Goal: Navigation & Orientation: Find specific page/section

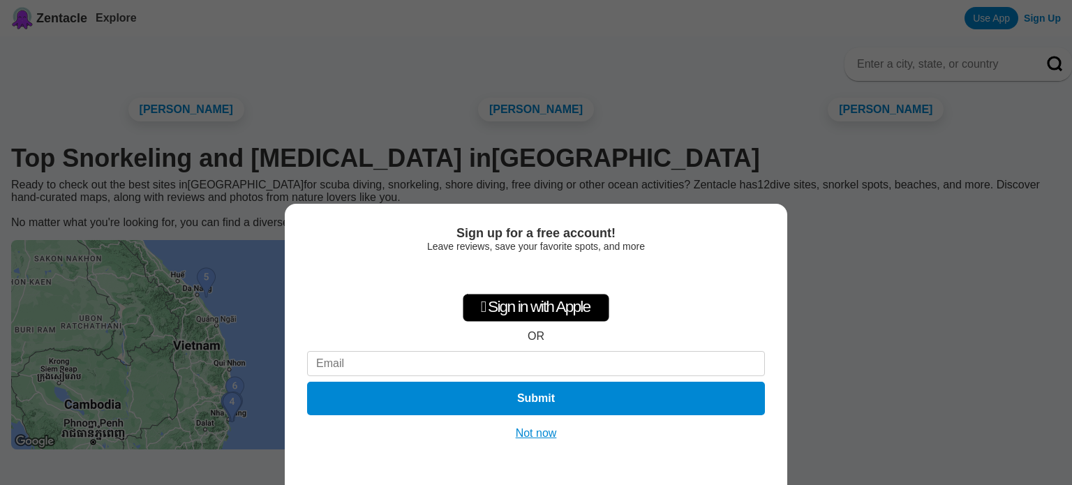
click at [548, 431] on button "Not now" at bounding box center [536, 433] width 50 height 14
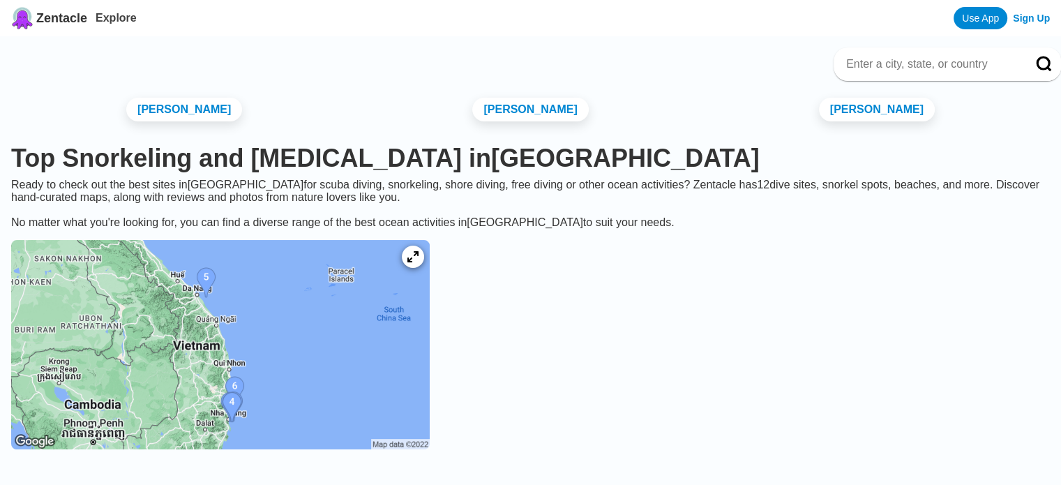
click at [282, 413] on img at bounding box center [220, 344] width 419 height 209
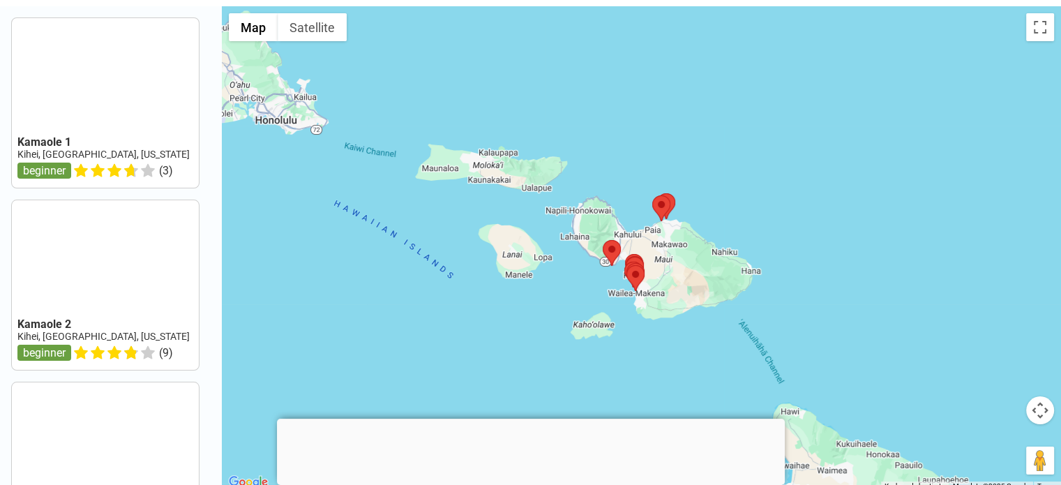
scroll to position [31, 0]
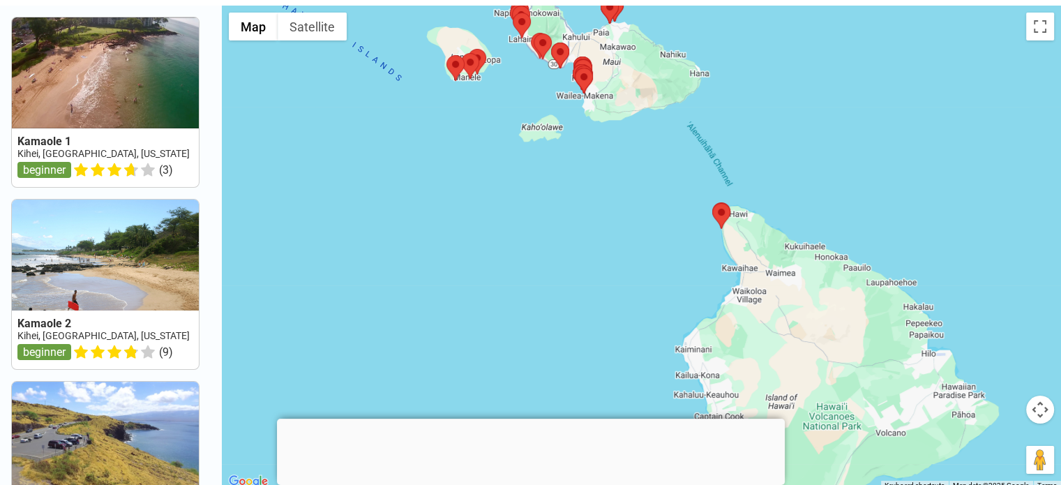
drag, startPoint x: 532, startPoint y: 340, endPoint x: 479, endPoint y: 140, distance: 207.1
click at [479, 140] on div at bounding box center [641, 248] width 839 height 485
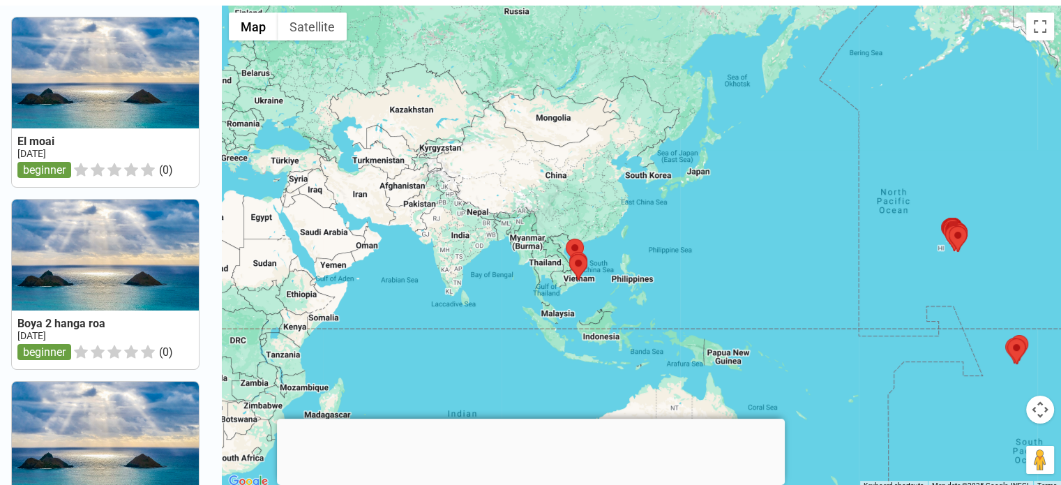
drag, startPoint x: 329, startPoint y: 111, endPoint x: 809, endPoint y: 219, distance: 492.0
click at [809, 219] on div at bounding box center [641, 248] width 839 height 485
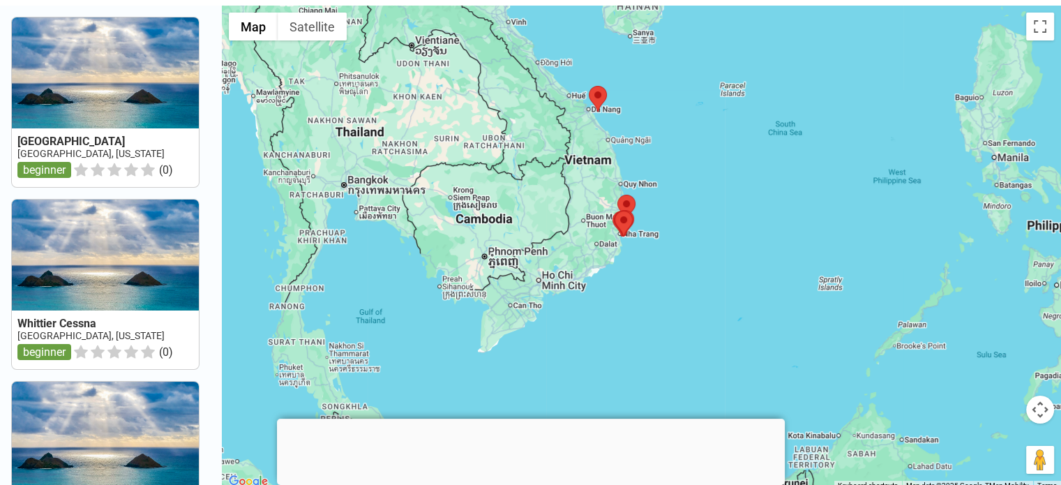
drag, startPoint x: 594, startPoint y: 250, endPoint x: 710, endPoint y: -5, distance: 280.0
click at [710, 0] on html "Zentacle Explore Use App Sign Up [GEOGRAPHIC_DATA], [US_STATE] beginner ( 0 ) […" at bounding box center [530, 476] width 1061 height 1014
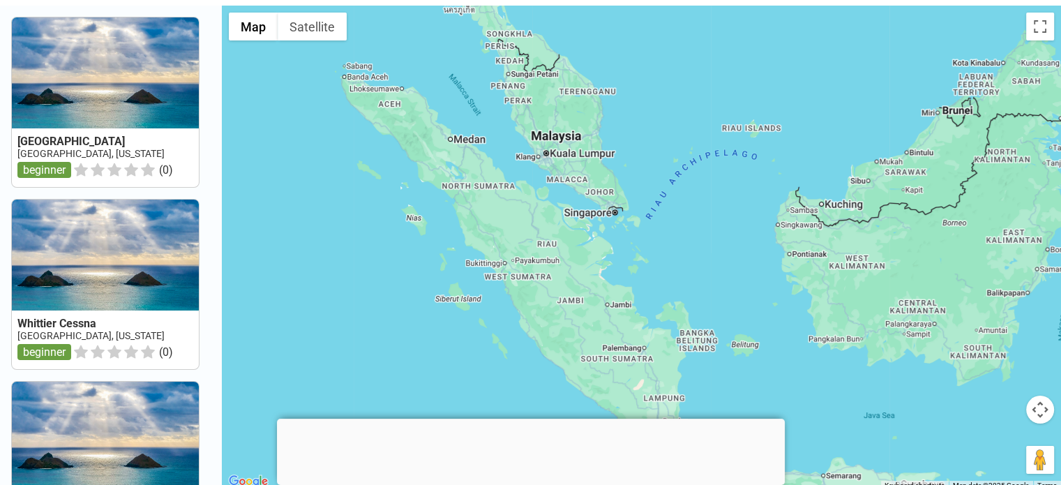
drag, startPoint x: 466, startPoint y: 296, endPoint x: 634, endPoint y: -77, distance: 409.1
click at [634, 0] on html "Zentacle Explore Use App Sign Up [GEOGRAPHIC_DATA], [US_STATE] beginner ( 0 ) […" at bounding box center [530, 476] width 1061 height 1014
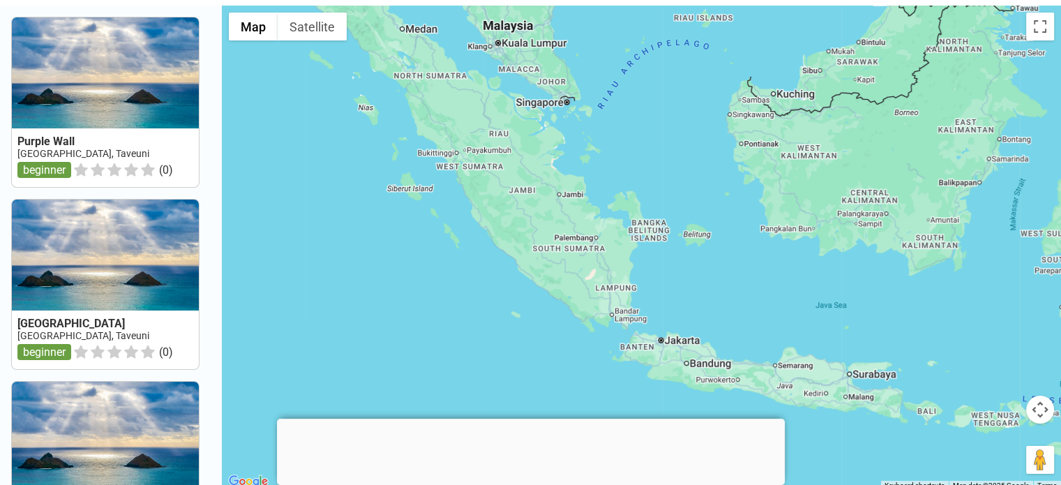
drag, startPoint x: 757, startPoint y: 150, endPoint x: 733, endPoint y: -45, distance: 196.9
click at [733, 0] on html "Zentacle Explore Use App Sign Up Purple Wall Fiji, Taveuni beginner ( 0 ) [GEOG…" at bounding box center [530, 476] width 1061 height 1014
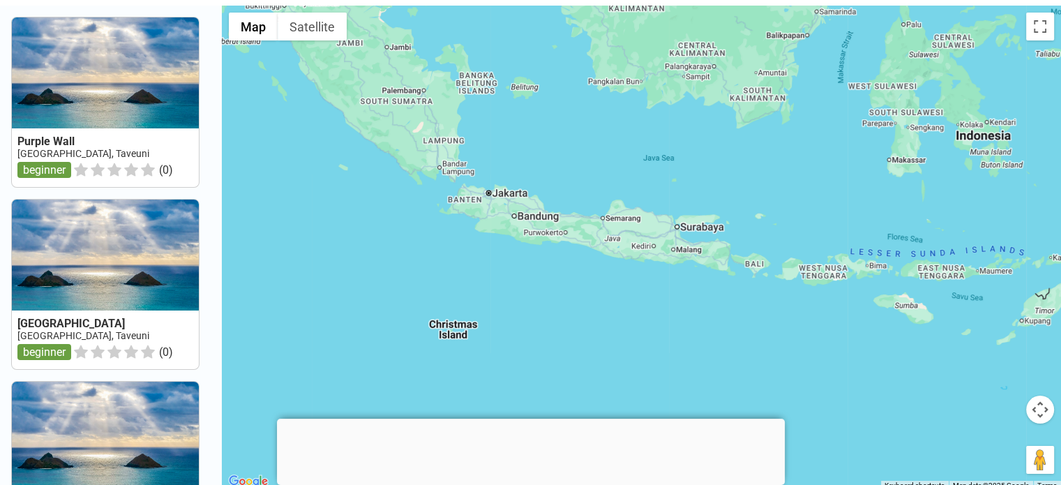
drag, startPoint x: 685, startPoint y: 117, endPoint x: 479, endPoint y: 81, distance: 209.0
click at [479, 81] on div at bounding box center [641, 248] width 839 height 485
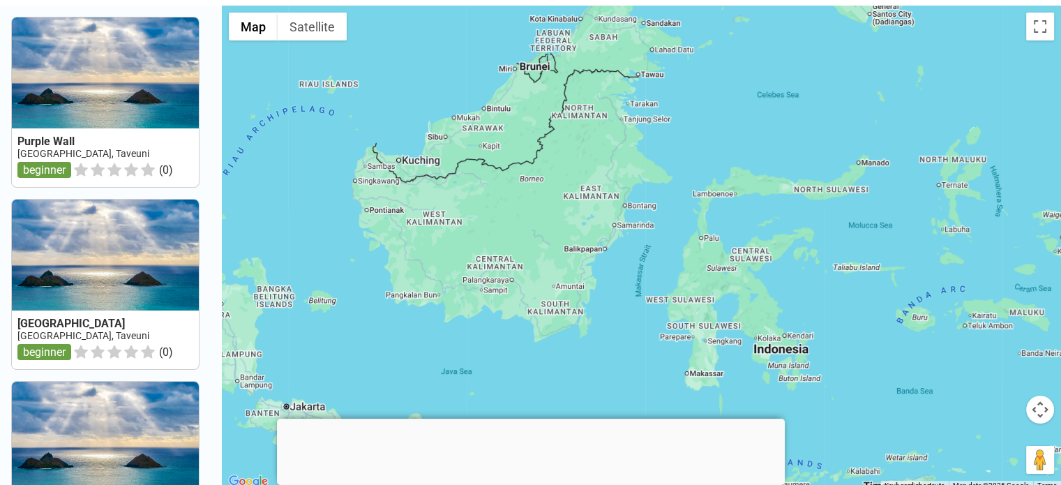
drag, startPoint x: 662, startPoint y: 193, endPoint x: 456, endPoint y: 407, distance: 297.0
click at [456, 407] on div at bounding box center [641, 248] width 839 height 485
